Goal: Information Seeking & Learning: Find specific fact

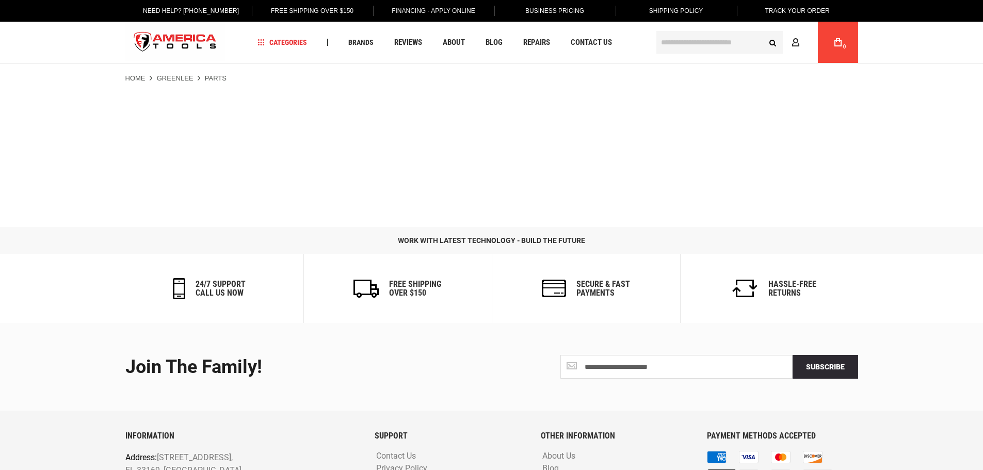
click at [689, 42] on input "text" at bounding box center [719, 42] width 126 height 23
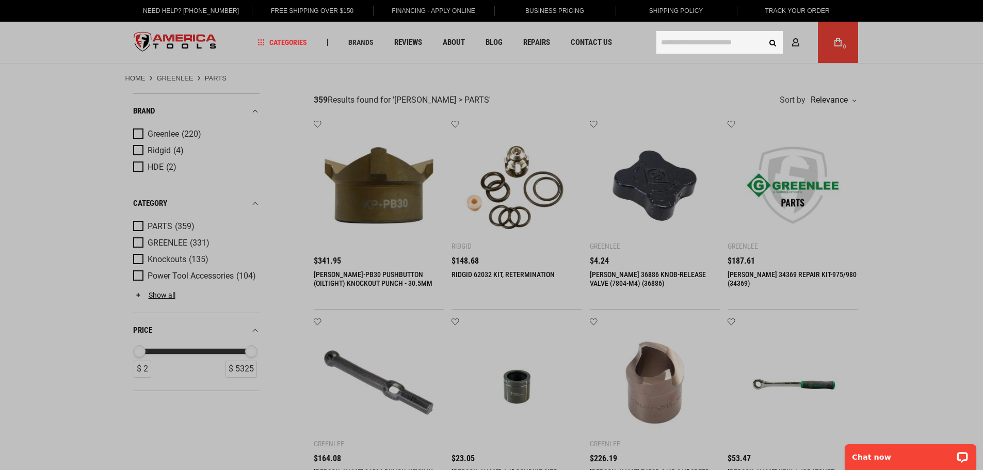
paste input "**********"
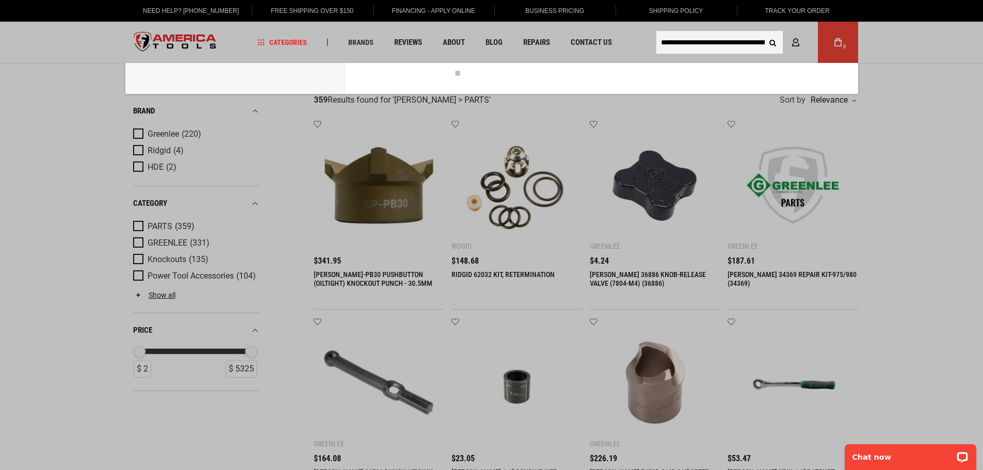
scroll to position [0, 94]
type input "**********"
click at [763, 32] on button "Search" at bounding box center [773, 42] width 20 height 20
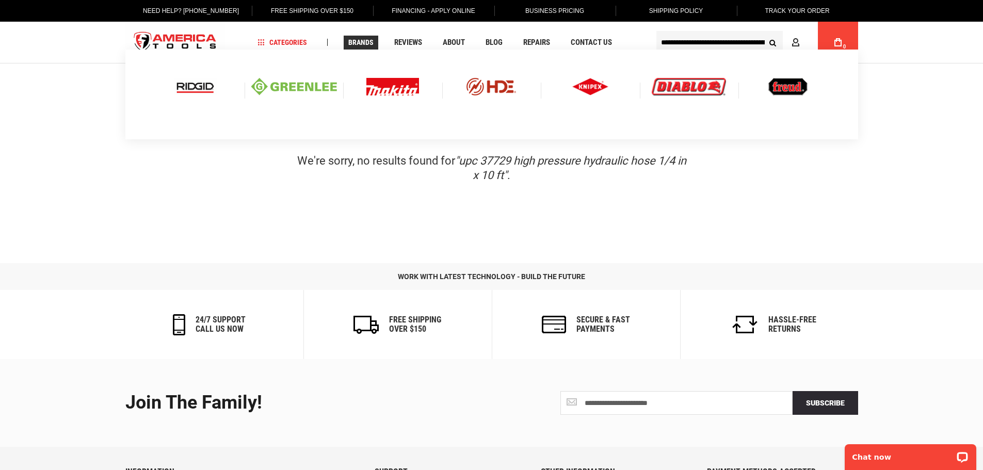
click at [294, 80] on img at bounding box center [294, 87] width 86 height 18
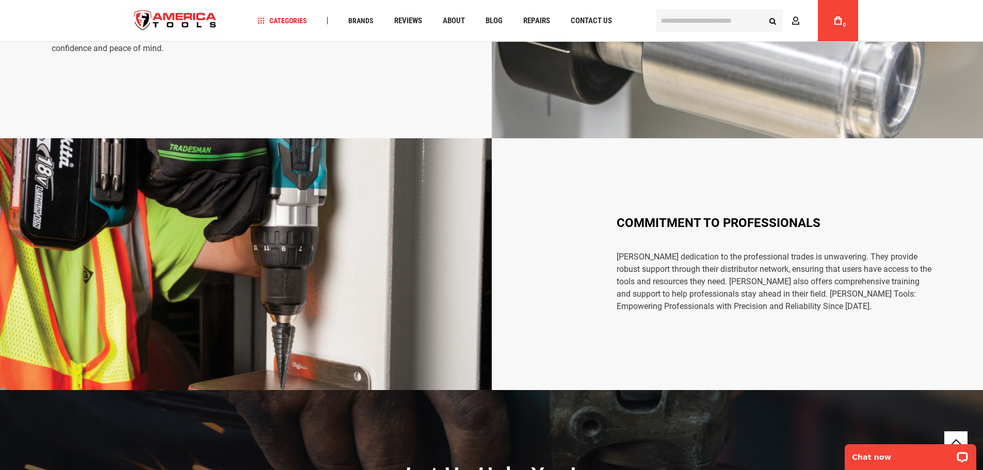
scroll to position [2238, 0]
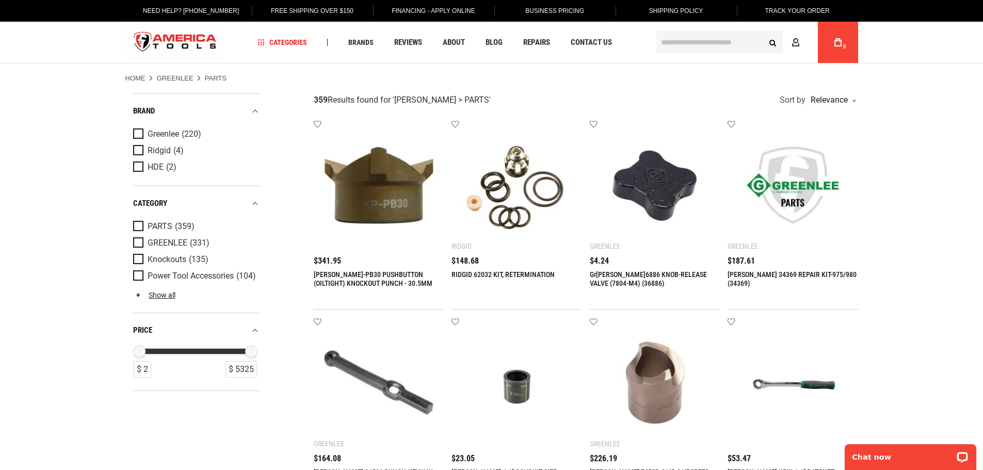
click at [712, 38] on input "text" at bounding box center [719, 42] width 126 height 23
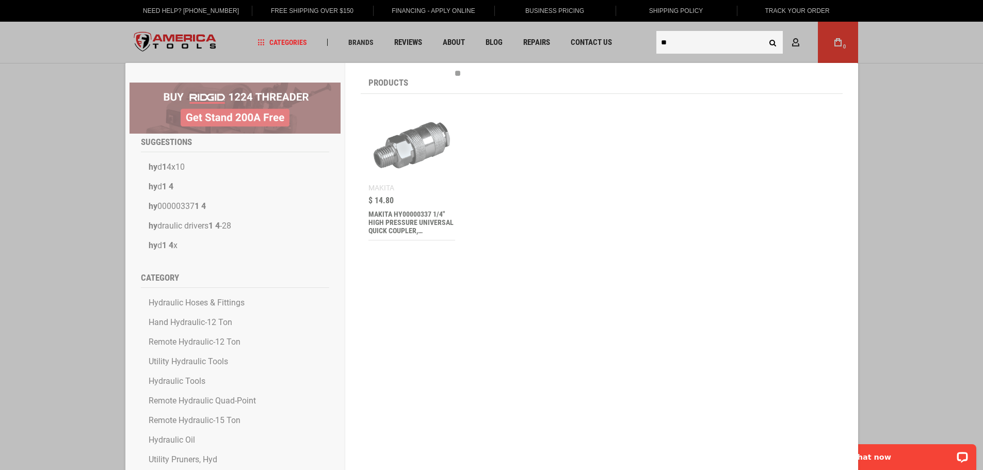
type input "*"
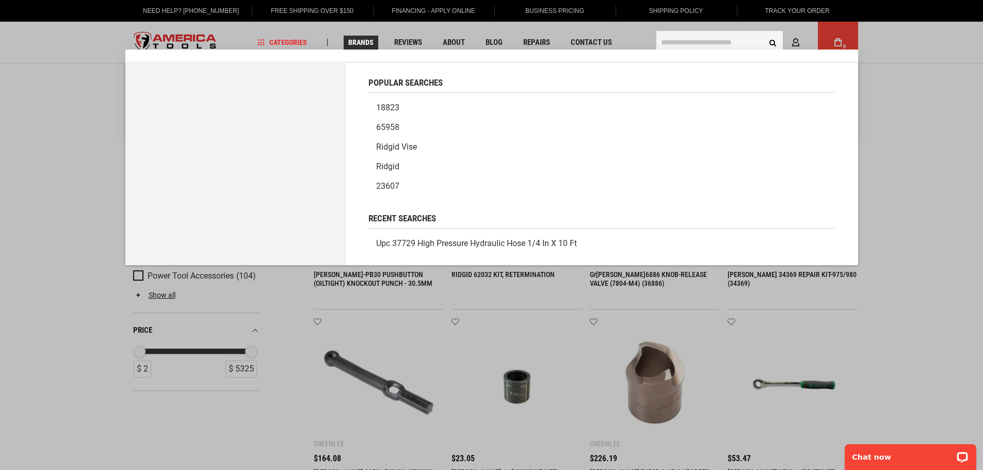
click at [372, 43] on span "Brands" at bounding box center [360, 42] width 25 height 7
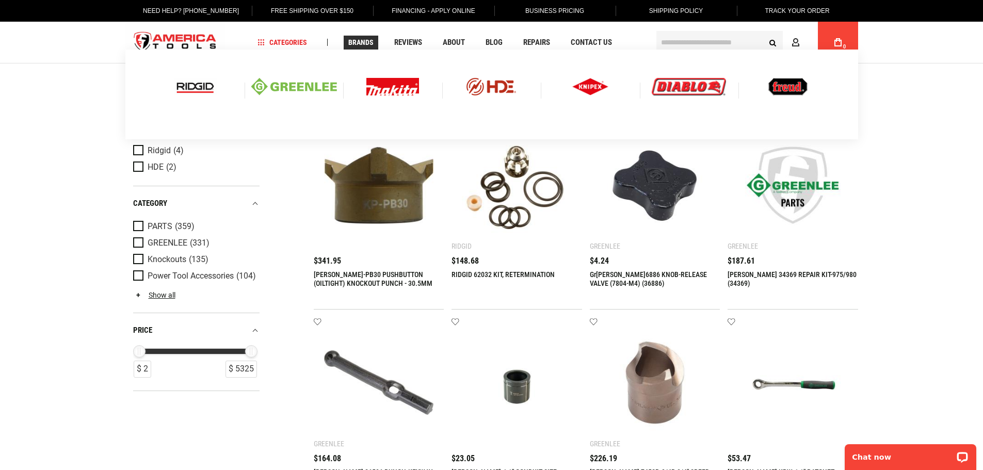
click at [314, 80] on img at bounding box center [294, 87] width 86 height 18
